Goal: Task Accomplishment & Management: Manage account settings

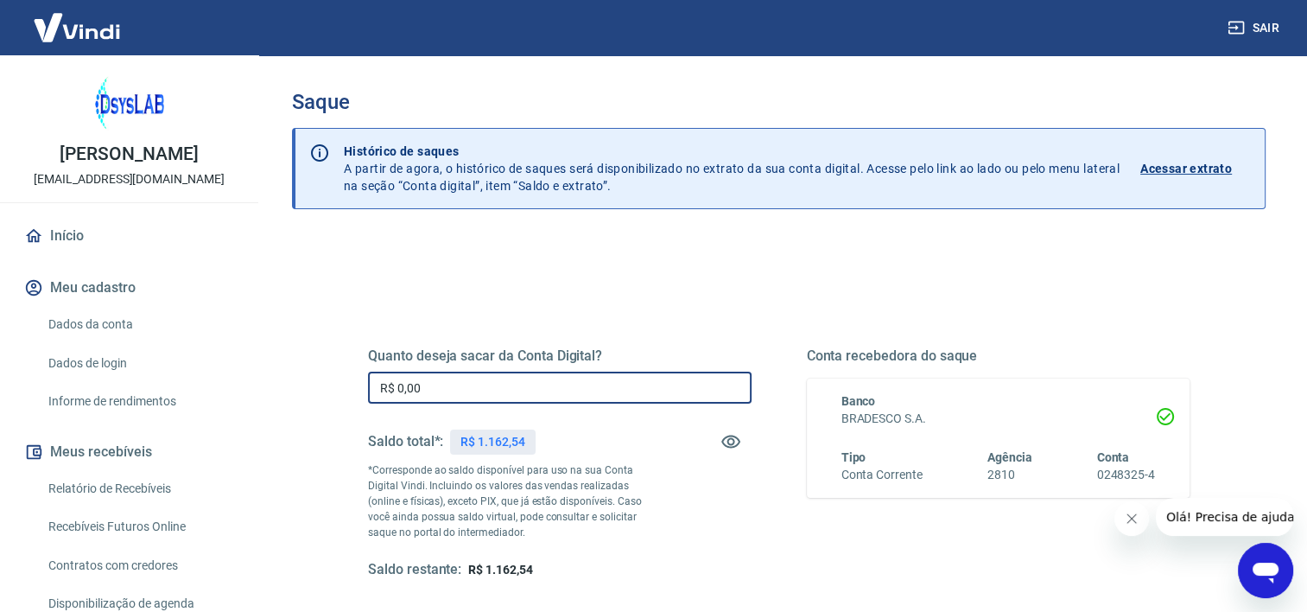
click at [449, 390] on input "R$ 0,00" at bounding box center [560, 387] width 384 height 32
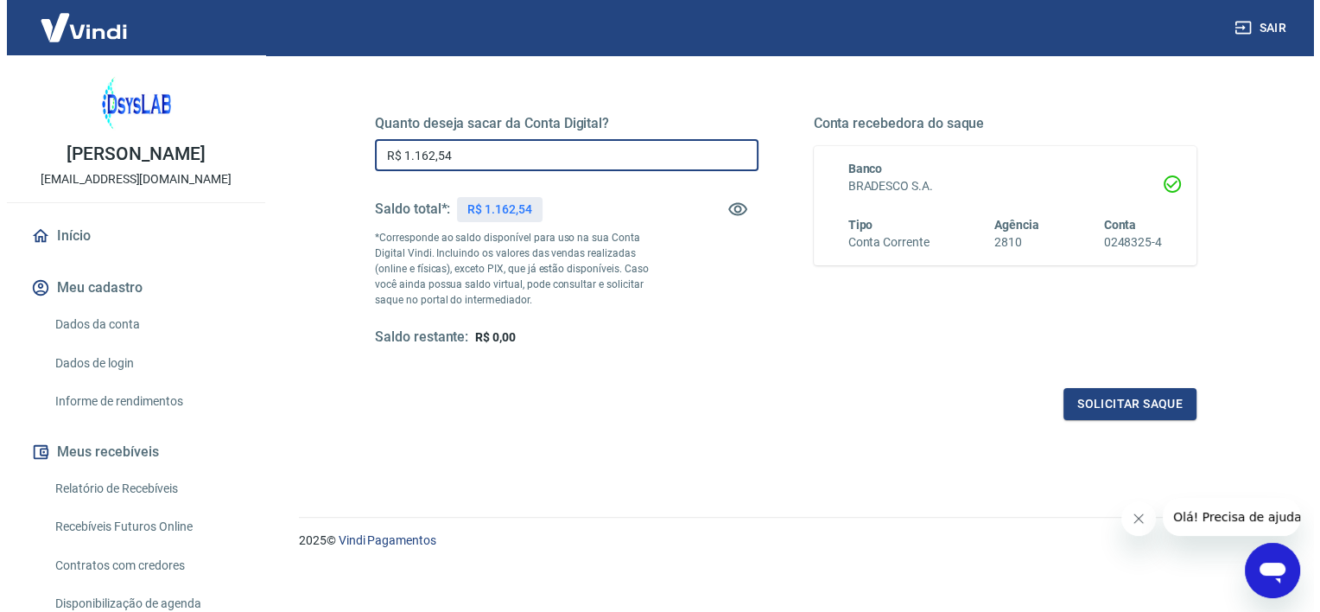
scroll to position [242, 0]
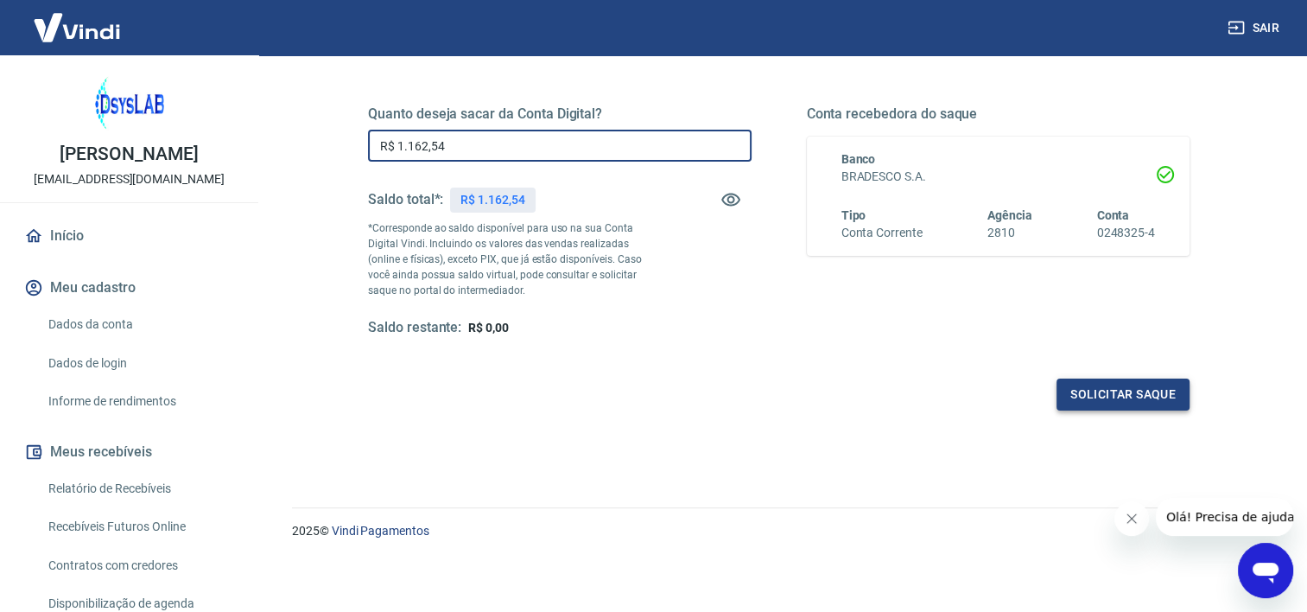
type input "R$ 1.162,54"
click at [1099, 386] on button "Solicitar saque" at bounding box center [1123, 394] width 133 height 32
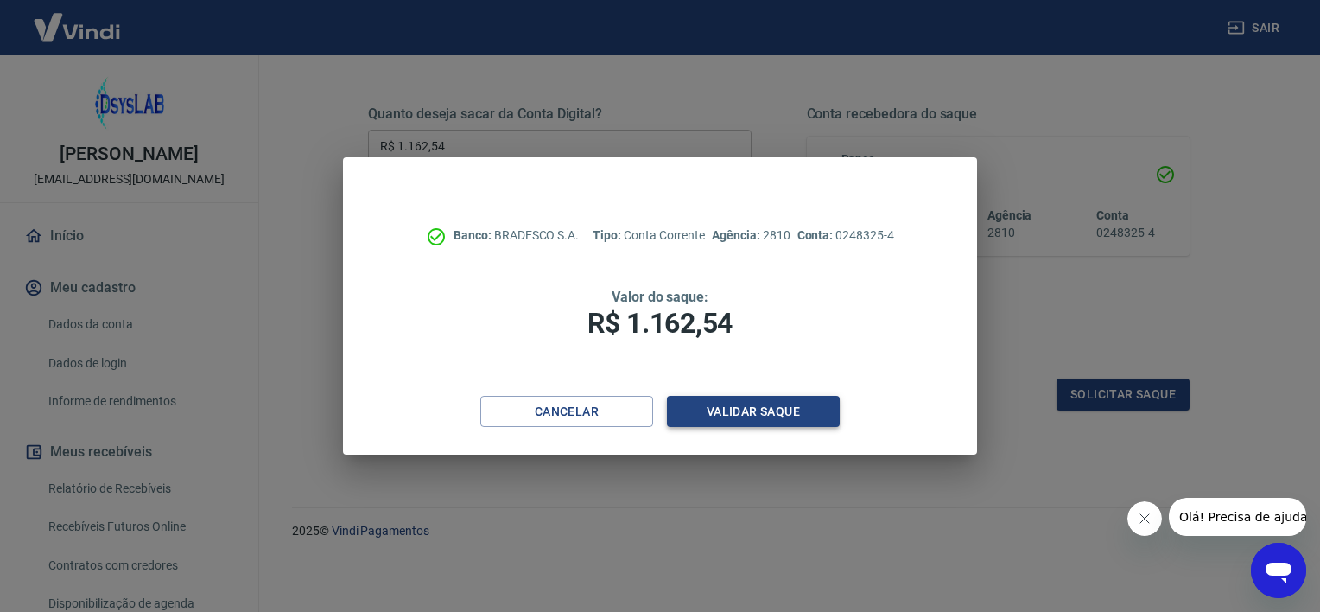
click at [755, 402] on button "Validar saque" at bounding box center [753, 412] width 173 height 32
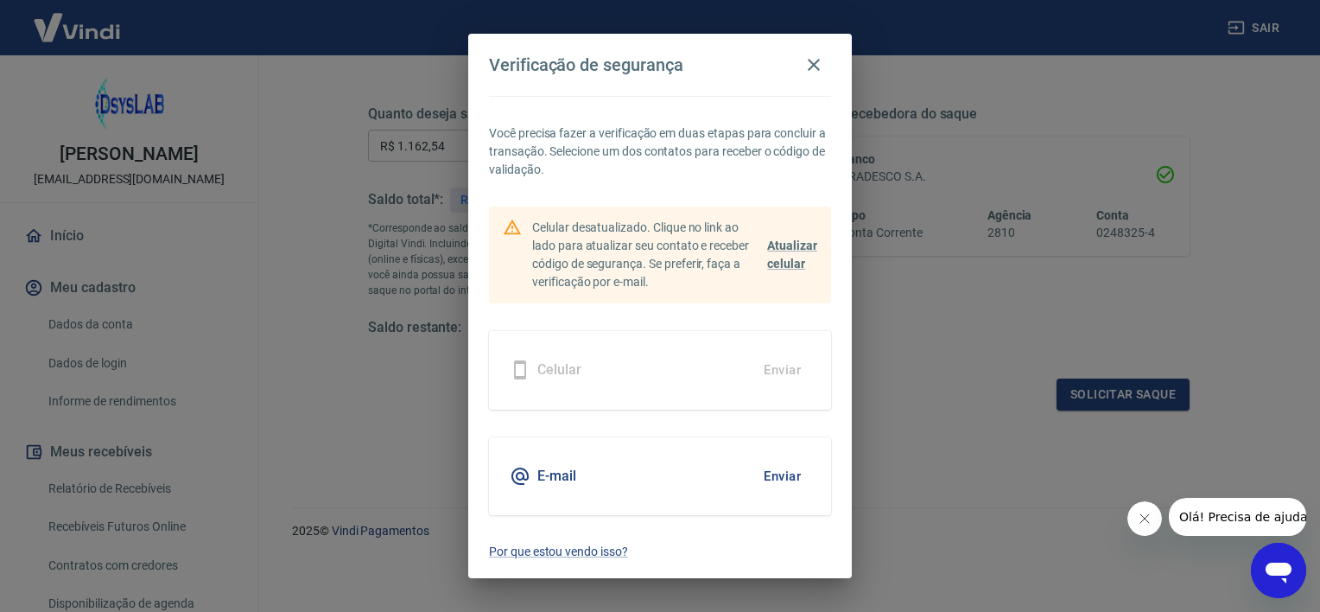
click at [663, 483] on div "E-mail Enviar" at bounding box center [660, 476] width 342 height 78
click at [771, 479] on button "Enviar" at bounding box center [782, 476] width 56 height 36
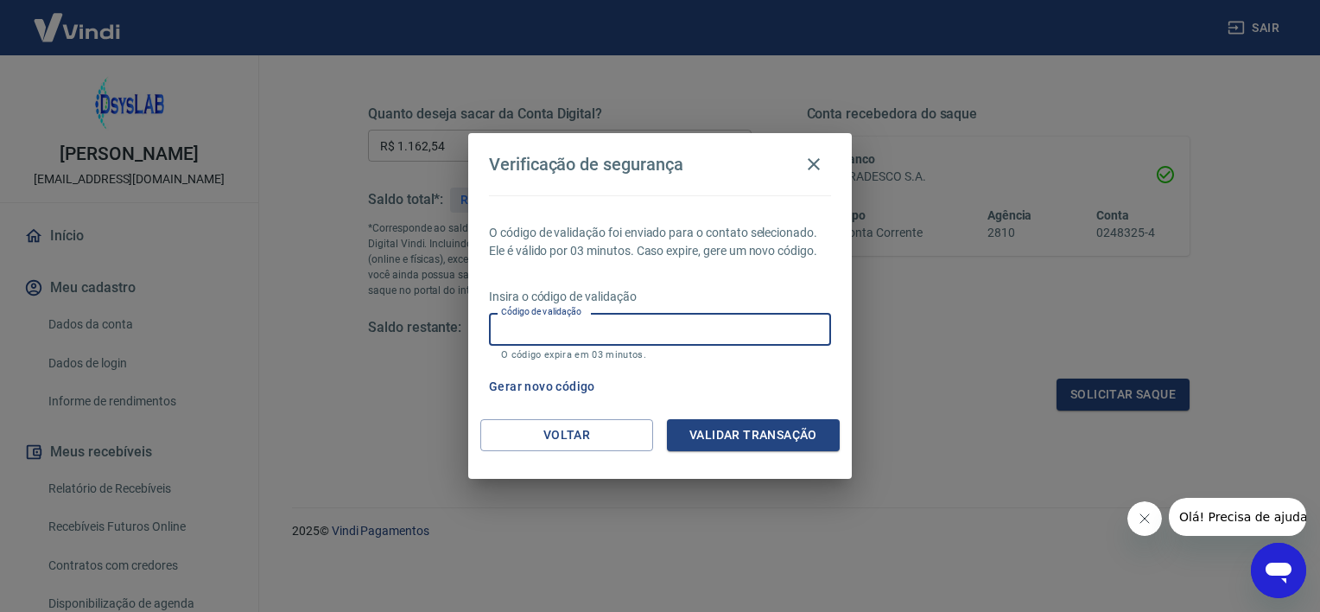
click at [577, 331] on input "Código de validação" at bounding box center [660, 329] width 342 height 32
type input "406911"
click at [756, 439] on button "Validar transação" at bounding box center [753, 435] width 173 height 32
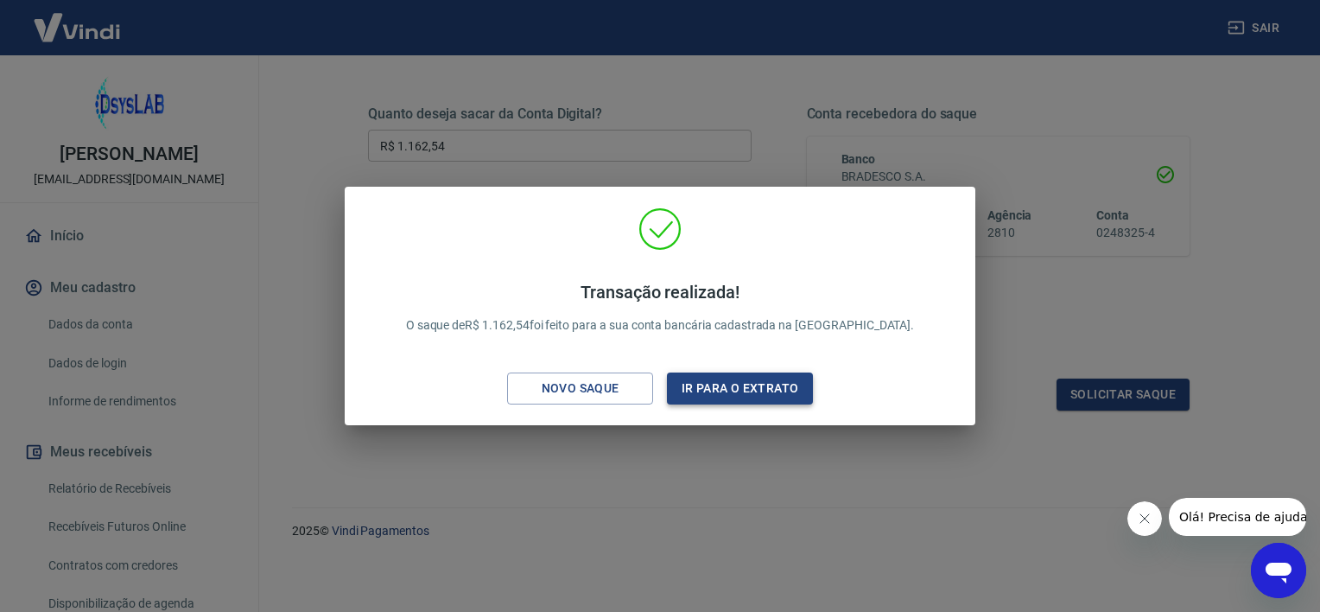
click at [722, 399] on button "Ir para o extrato" at bounding box center [740, 388] width 146 height 32
